Goal: Transaction & Acquisition: Download file/media

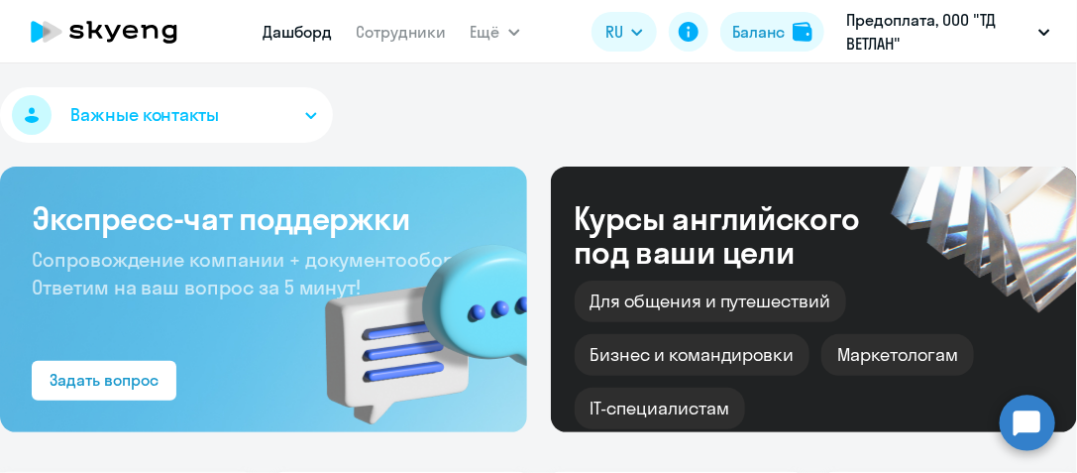
select select "30"
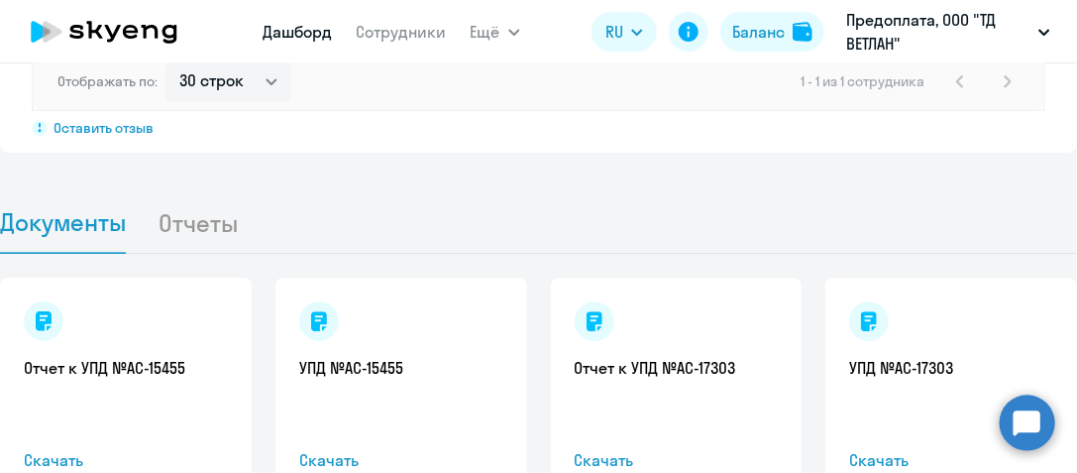
scroll to position [2021, 0]
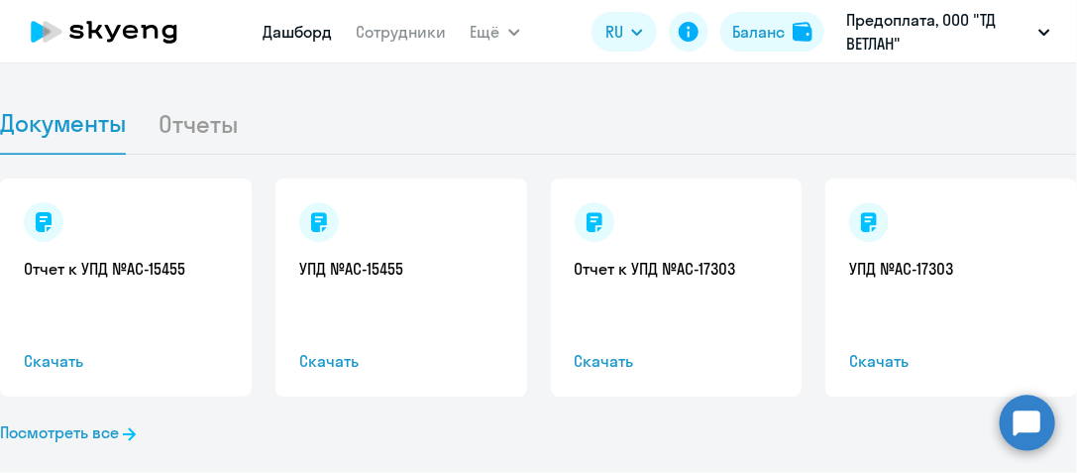
click at [76, 420] on link "Посмотреть все" at bounding box center [68, 432] width 136 height 24
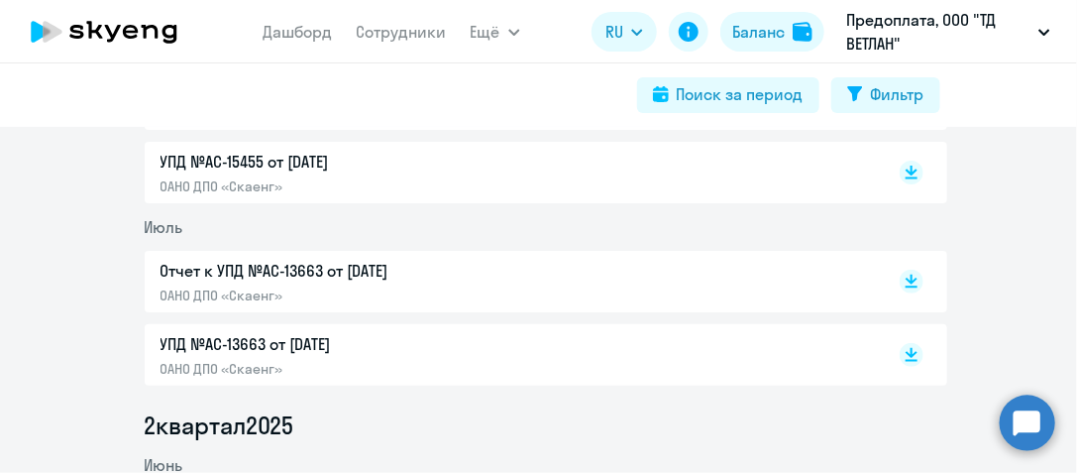
scroll to position [793, 0]
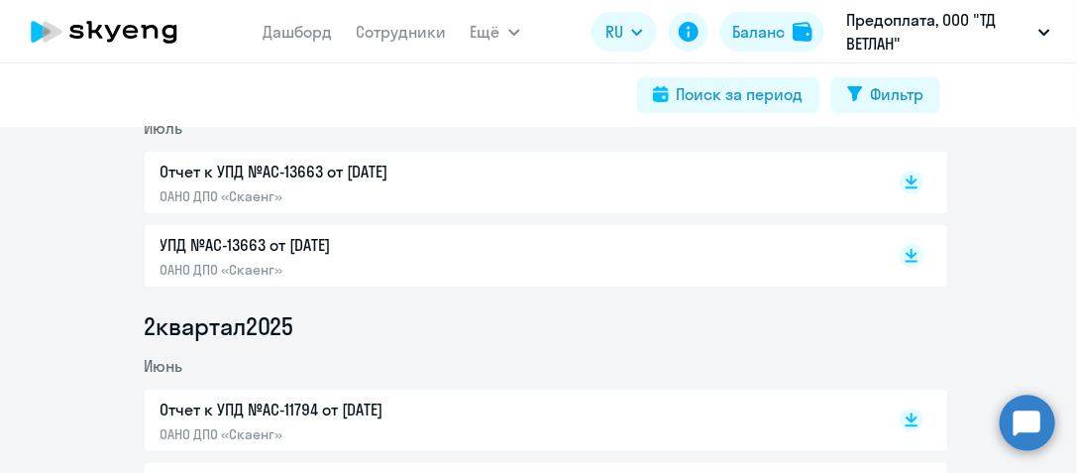
click at [900, 253] on icon at bounding box center [912, 256] width 24 height 24
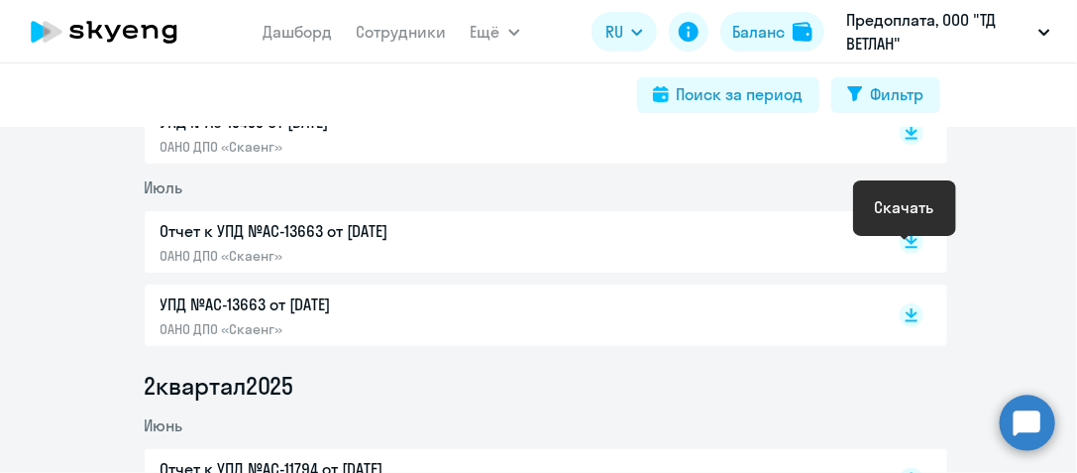
scroll to position [594, 0]
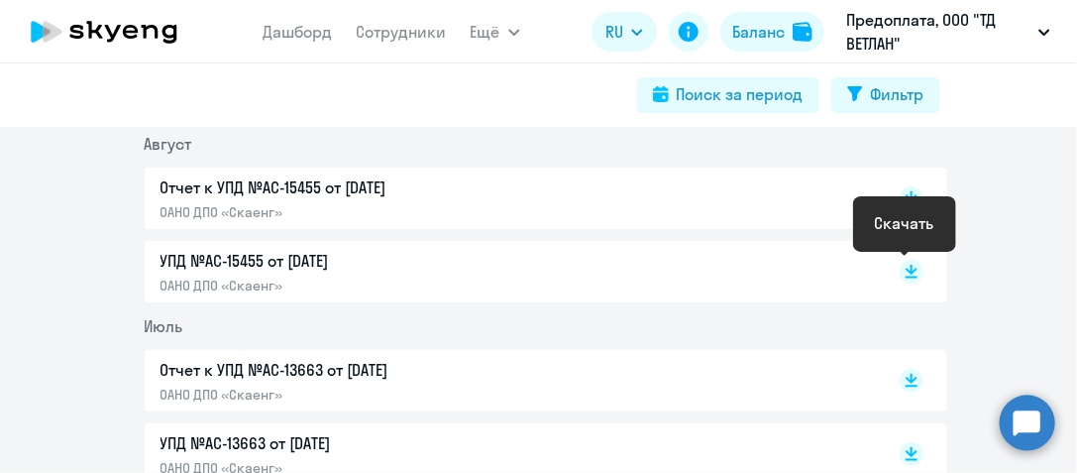
click at [900, 262] on icon at bounding box center [912, 272] width 24 height 24
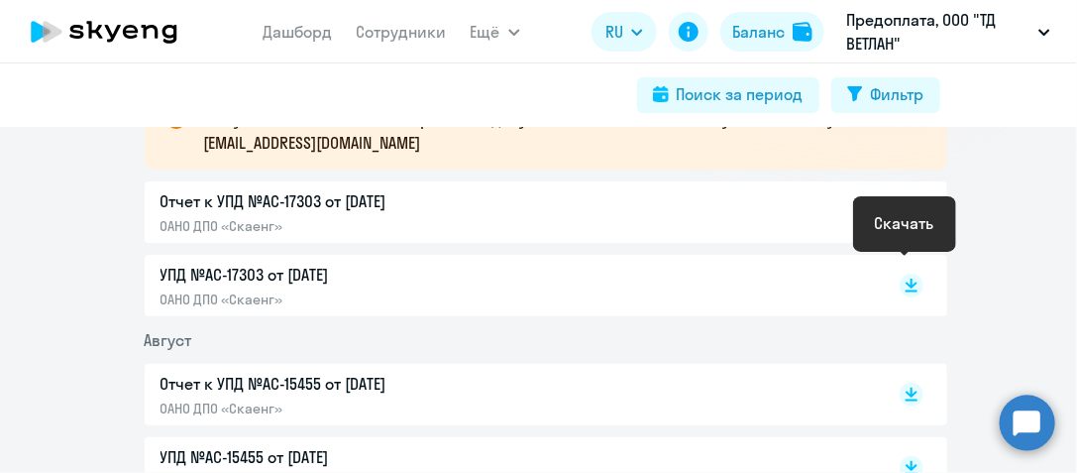
scroll to position [396, 0]
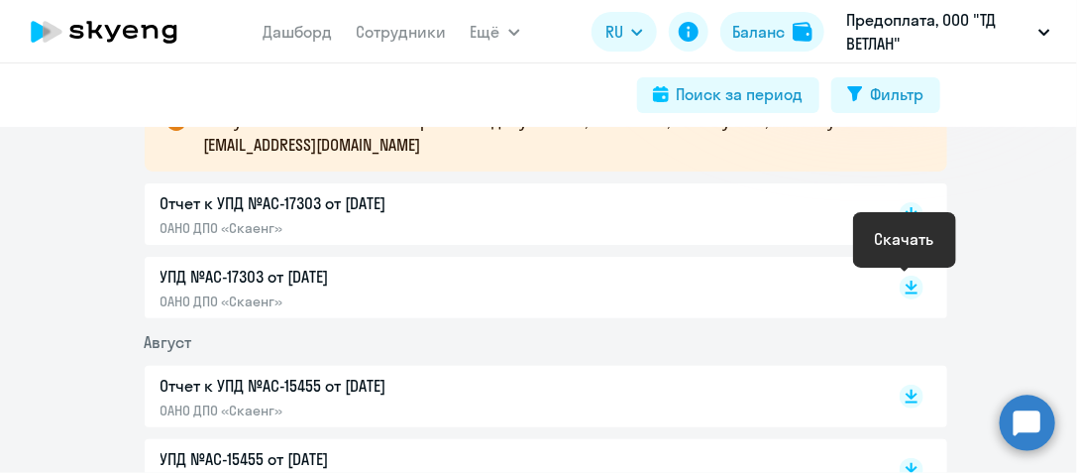
click at [903, 277] on rect at bounding box center [912, 287] width 24 height 24
